Goal: Book appointment/travel/reservation

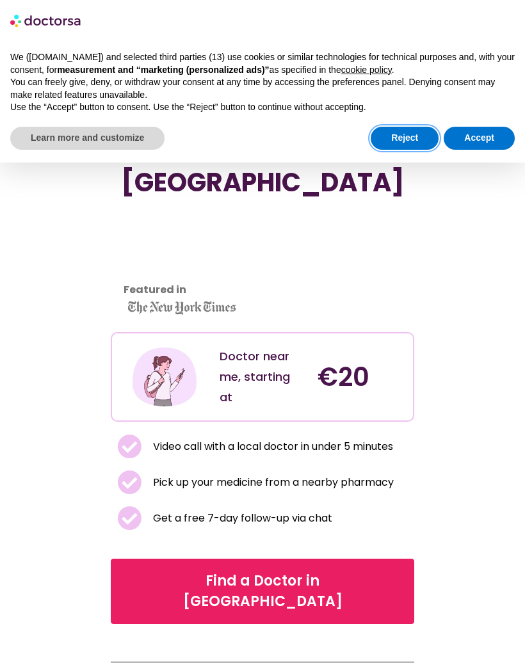
click at [411, 141] on button "Reject" at bounding box center [405, 138] width 68 height 23
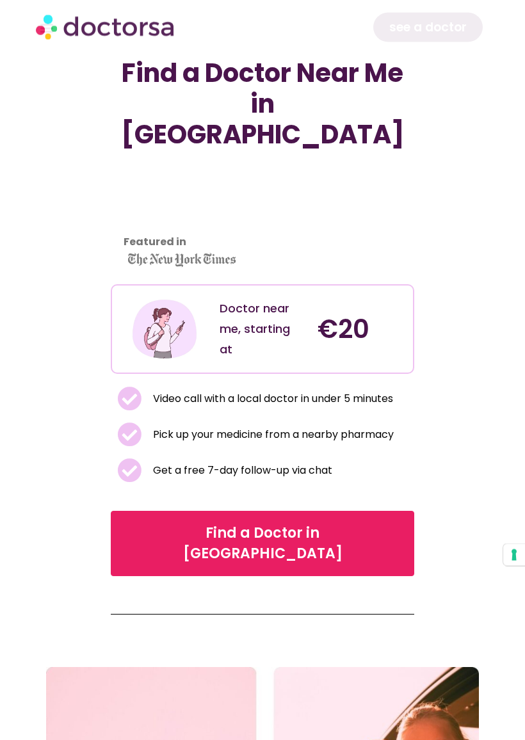
scroll to position [49, 0]
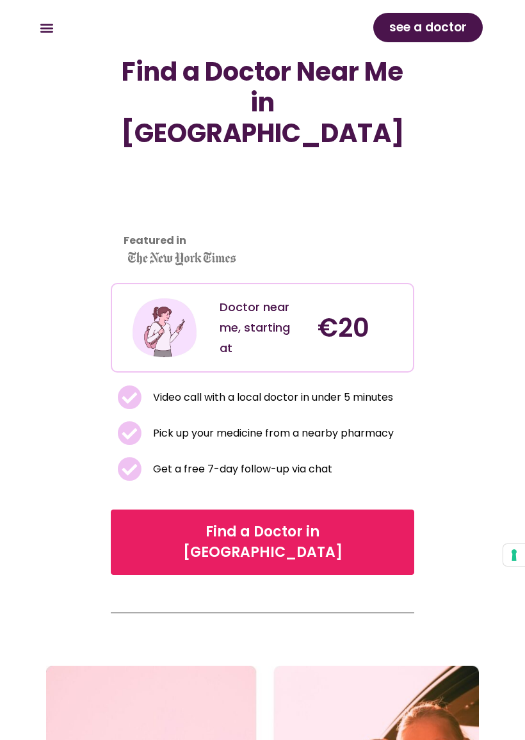
click at [303, 522] on span "Find a Doctor in Lisbon" at bounding box center [261, 542] width 269 height 41
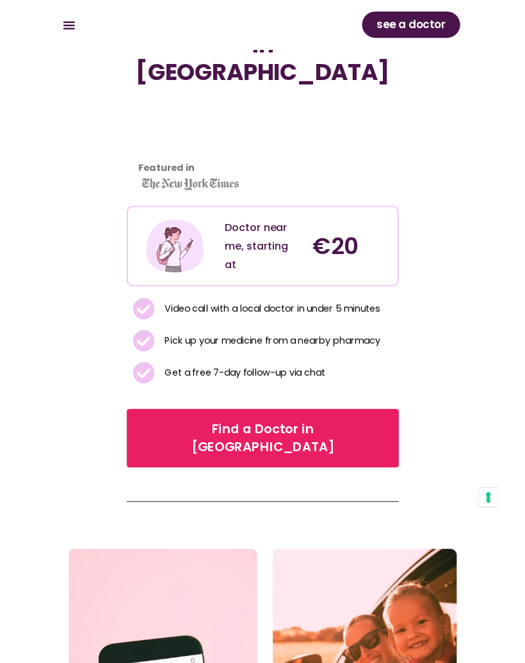
scroll to position [85, 0]
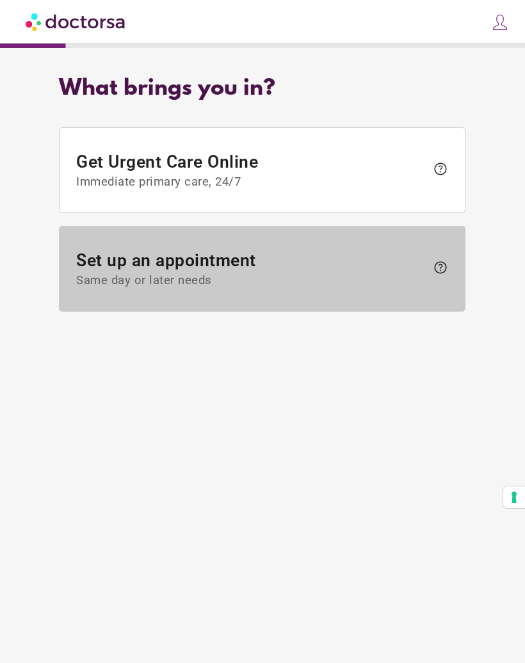
click at [442, 279] on span "help" at bounding box center [437, 269] width 22 height 20
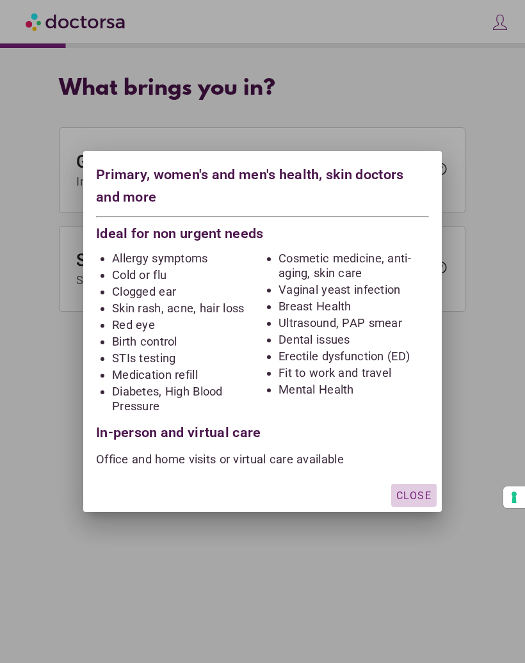
click at [415, 500] on span "Close" at bounding box center [413, 496] width 35 height 12
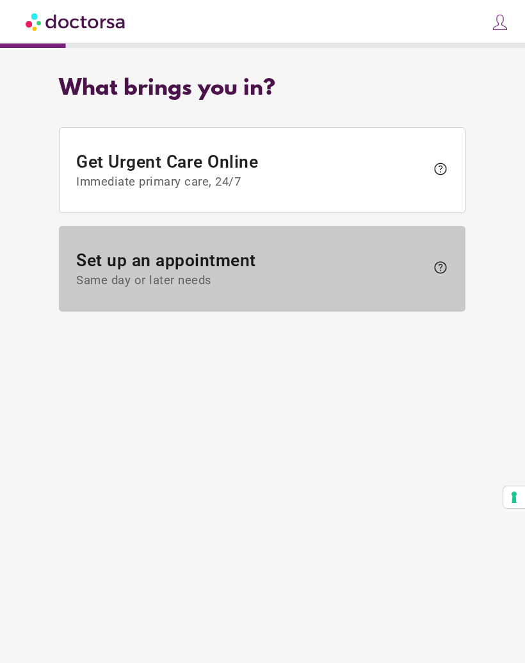
click at [376, 280] on span "Same day or later needs" at bounding box center [252, 281] width 350 height 14
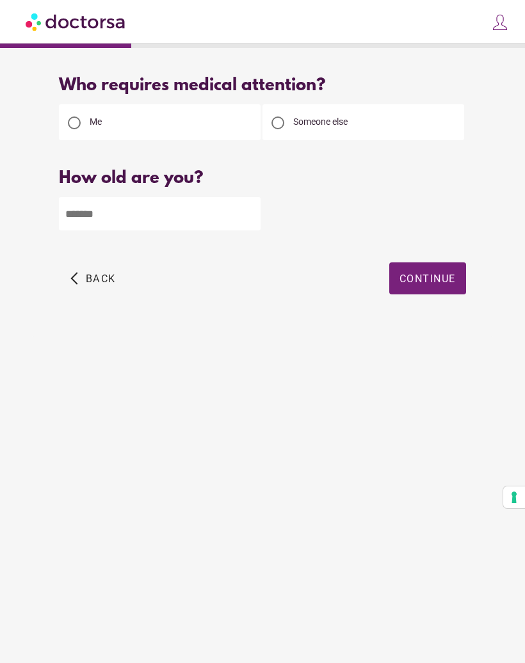
click at [278, 125] on div at bounding box center [277, 122] width 13 height 13
click at [178, 209] on input "number" at bounding box center [160, 213] width 202 height 33
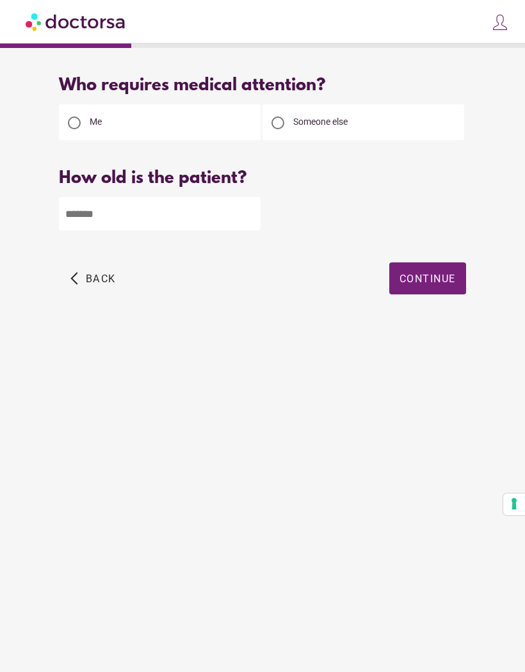
type input "**"
click at [433, 285] on span "Continue" at bounding box center [427, 279] width 56 height 12
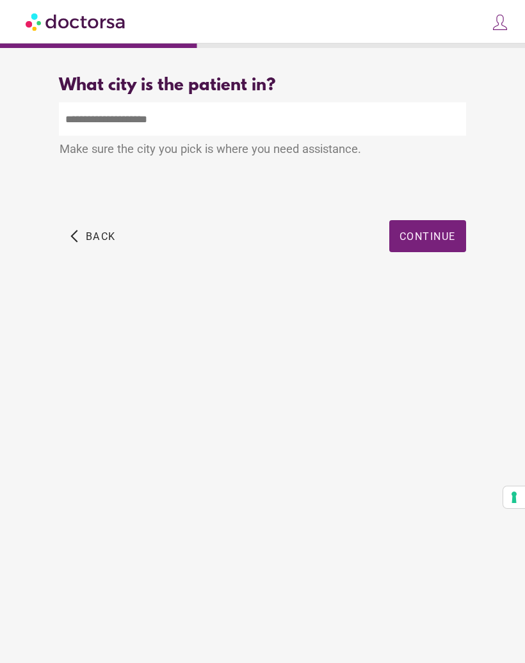
click at [379, 108] on input "text" at bounding box center [262, 118] width 406 height 33
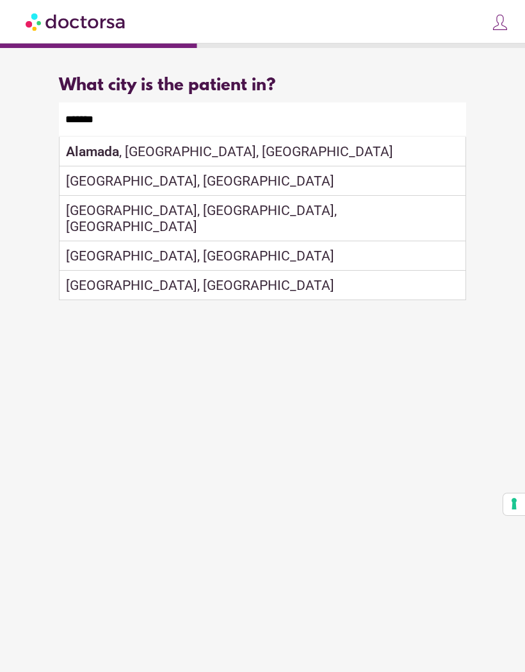
click at [86, 184] on div "Almada, Portugal" at bounding box center [262, 180] width 405 height 29
type input "**********"
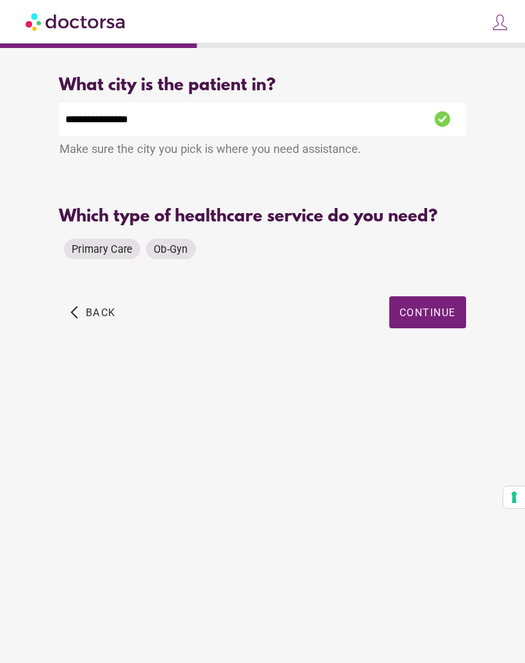
click at [93, 255] on span "Primary Care" at bounding box center [102, 249] width 61 height 12
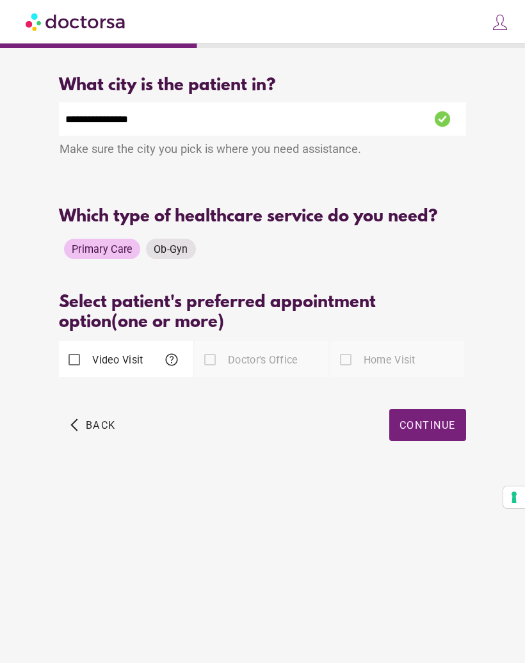
click at [220, 372] on div at bounding box center [210, 360] width 26 height 26
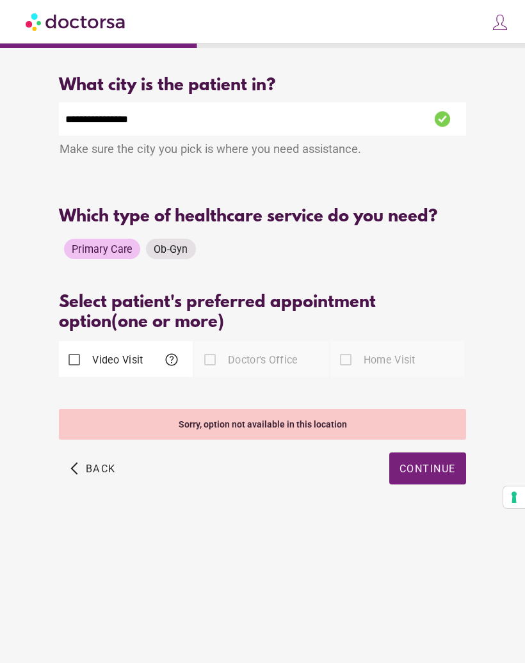
click at [159, 255] on span "Ob-Gyn" at bounding box center [171, 249] width 35 height 12
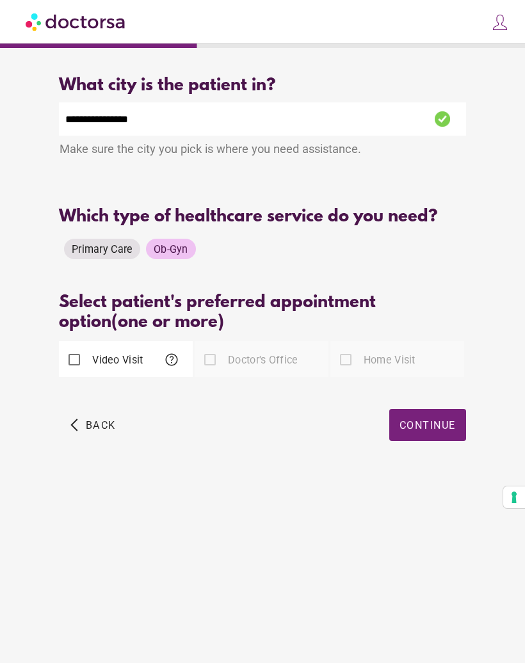
click at [343, 372] on div at bounding box center [346, 360] width 26 height 26
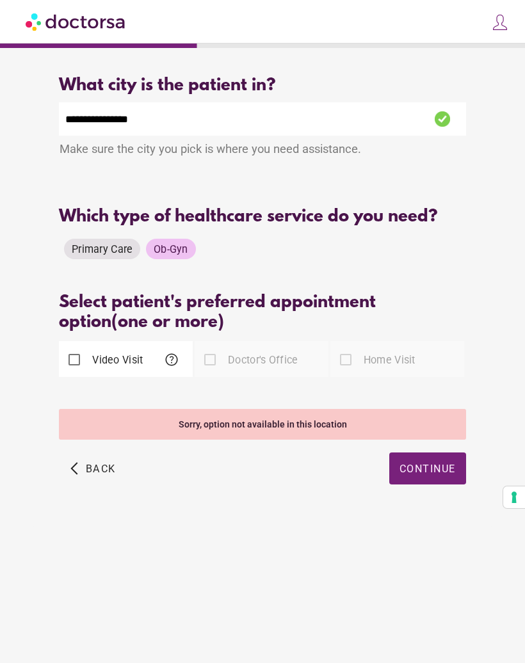
click at [228, 367] on label "Doctor's Office" at bounding box center [261, 360] width 72 height 15
click at [374, 367] on label "Home Visit" at bounding box center [388, 360] width 54 height 15
click at [374, 333] on div "Select patient's preferred appointment option (one or more)" at bounding box center [262, 313] width 406 height 40
click at [367, 372] on div "Home Visit" at bounding box center [372, 359] width 85 height 31
click at [221, 372] on div at bounding box center [210, 360] width 26 height 26
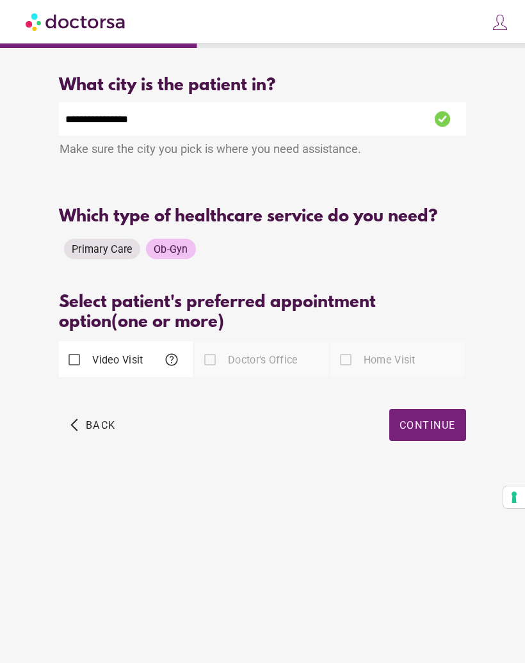
click at [219, 372] on div at bounding box center [210, 360] width 26 height 26
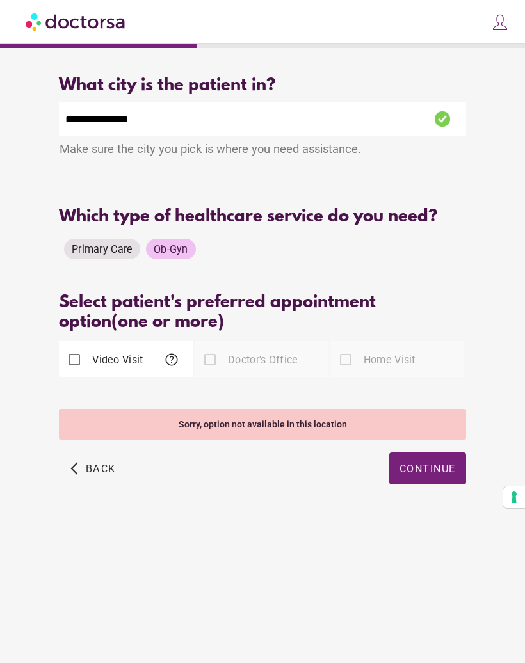
click at [228, 367] on label "Doctor's Office" at bounding box center [261, 360] width 72 height 15
click at [230, 367] on label "Doctor's Office" at bounding box center [261, 360] width 72 height 15
click at [367, 367] on label "Home Visit" at bounding box center [388, 360] width 54 height 15
click at [372, 367] on label "Home Visit" at bounding box center [388, 360] width 54 height 15
click at [381, 367] on label "Home Visit" at bounding box center [388, 360] width 54 height 15
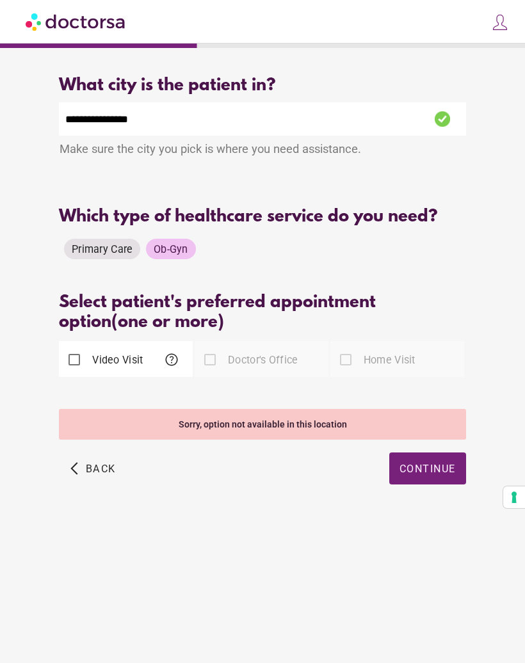
click at [381, 367] on label "Home Visit" at bounding box center [388, 360] width 54 height 15
click at [385, 396] on div "Select your preferred appointment options (one or more) Select patient's prefer…" at bounding box center [262, 344] width 406 height 103
click at [387, 375] on div "Home Visit" at bounding box center [372, 359] width 85 height 31
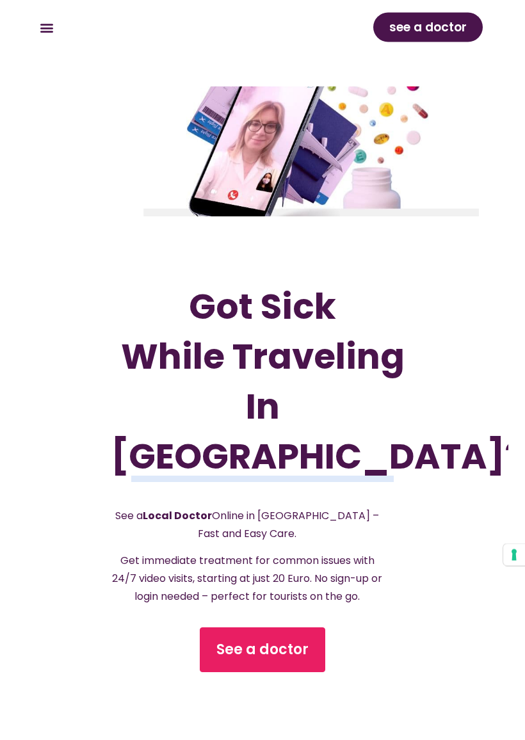
scroll to position [128, 0]
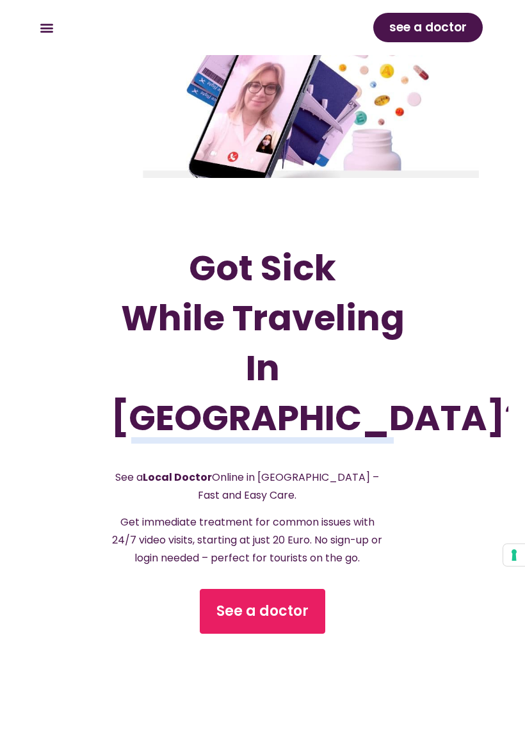
click at [266, 608] on link "See a doctor" at bounding box center [262, 611] width 125 height 45
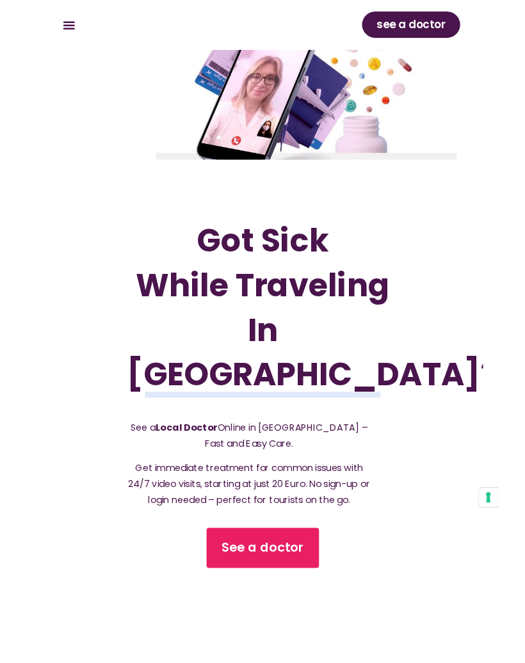
scroll to position [164, 0]
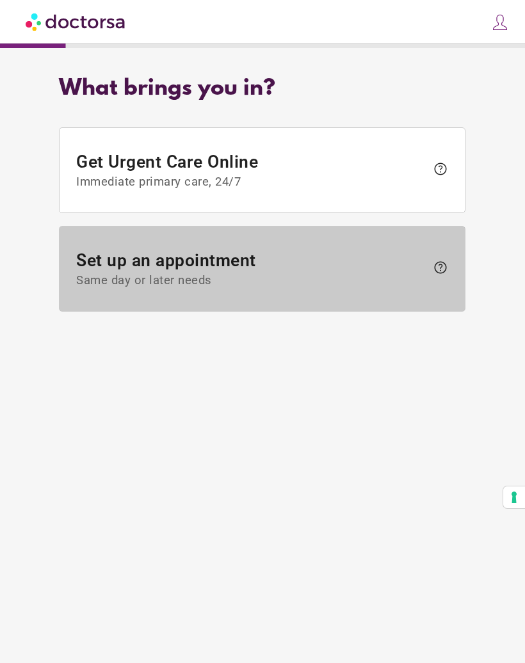
click at [266, 283] on span "Same day or later needs" at bounding box center [252, 281] width 350 height 14
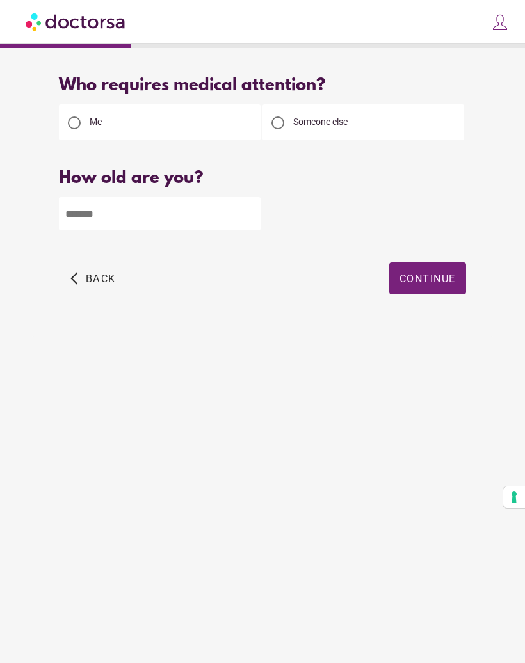
click at [195, 221] on input "number" at bounding box center [160, 213] width 202 height 33
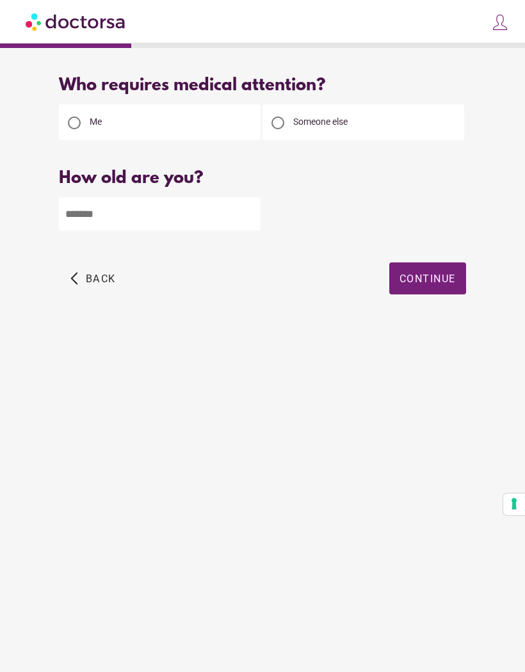
type input "**"
click at [438, 283] on span "Continue" at bounding box center [427, 279] width 56 height 12
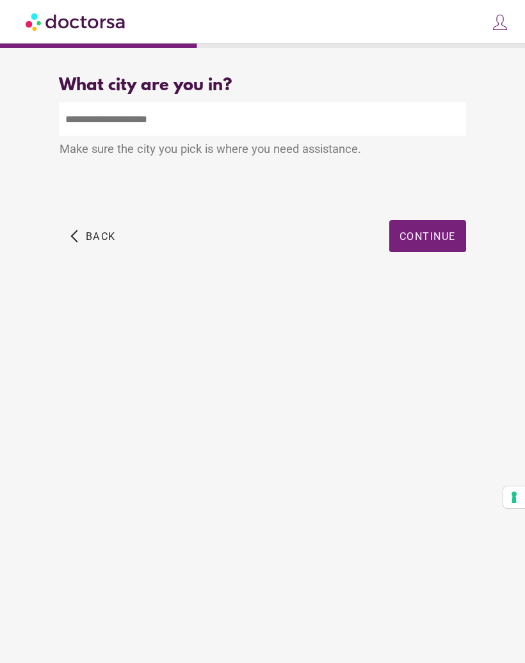
click at [357, 128] on input "text" at bounding box center [262, 118] width 406 height 33
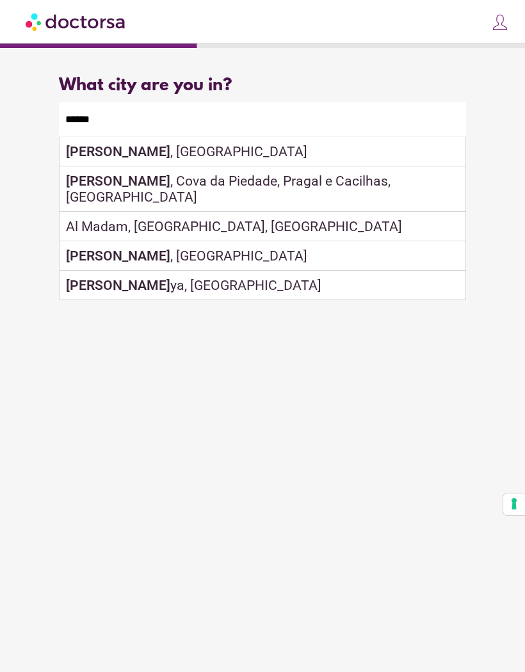
click at [145, 156] on div "Almada , Portugal" at bounding box center [262, 151] width 405 height 29
type input "**********"
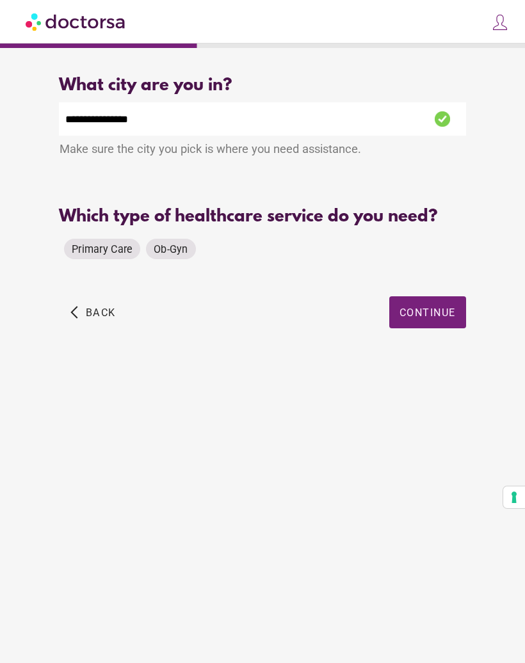
click at [108, 255] on span "Primary Care" at bounding box center [102, 249] width 61 height 12
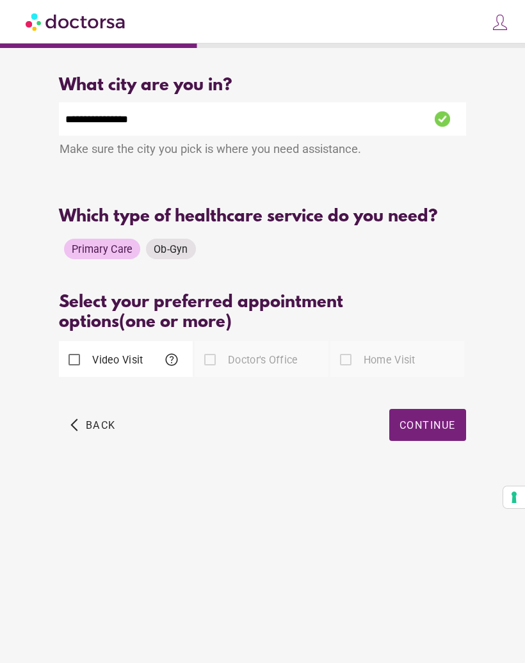
click at [239, 367] on label "Doctor's Office" at bounding box center [261, 360] width 72 height 15
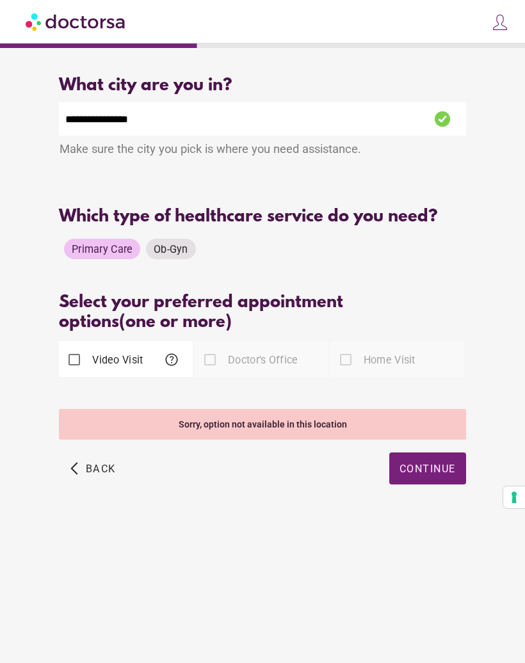
click at [214, 372] on div at bounding box center [210, 360] width 26 height 26
click at [215, 372] on div at bounding box center [210, 360] width 26 height 26
click at [211, 372] on div at bounding box center [210, 360] width 26 height 26
